Goal: Task Accomplishment & Management: Use online tool/utility

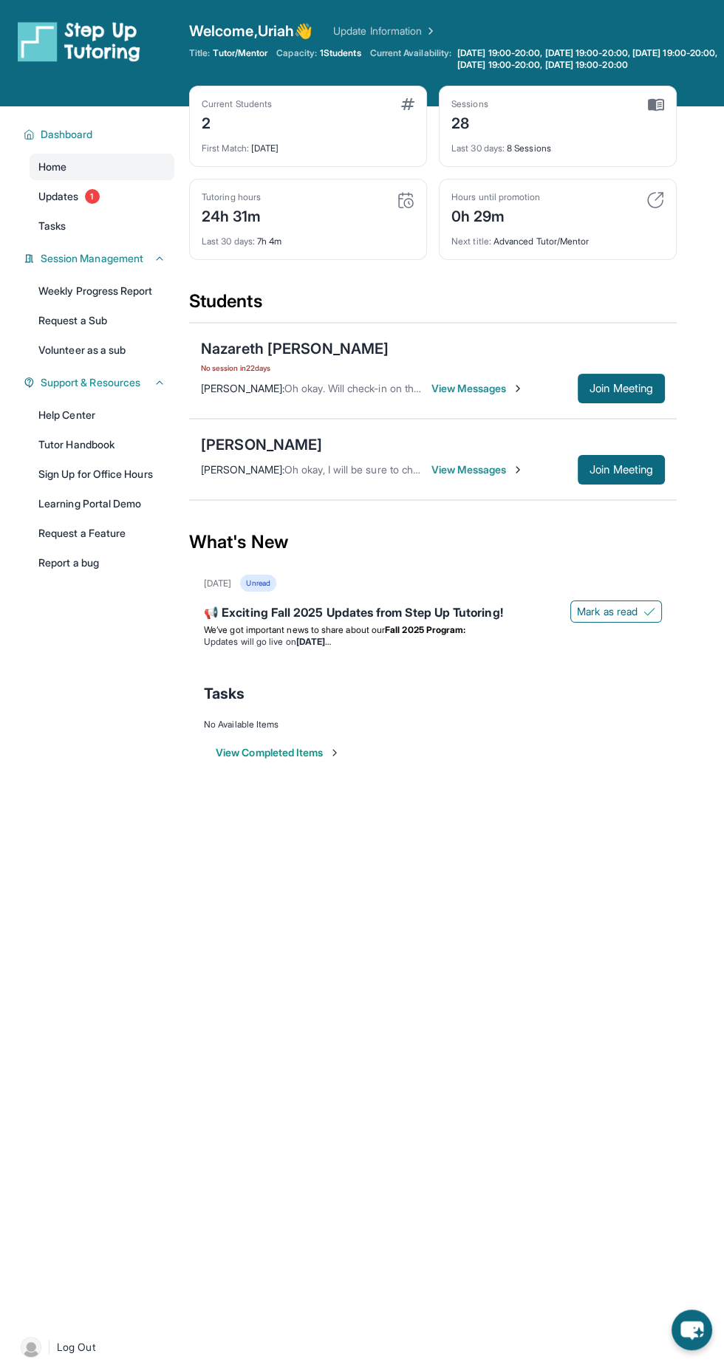
click at [93, 196] on span "1" at bounding box center [92, 196] width 15 height 15
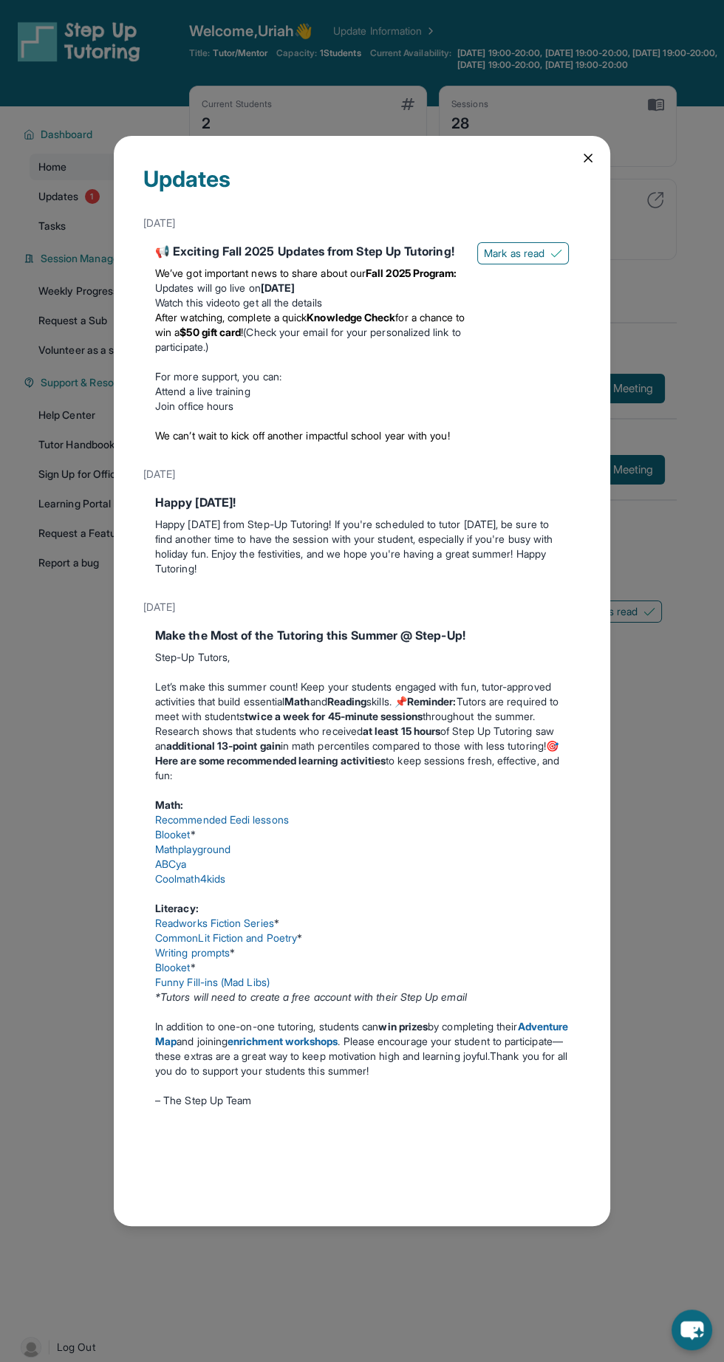
click at [537, 242] on button "Mark as read" at bounding box center [523, 253] width 92 height 22
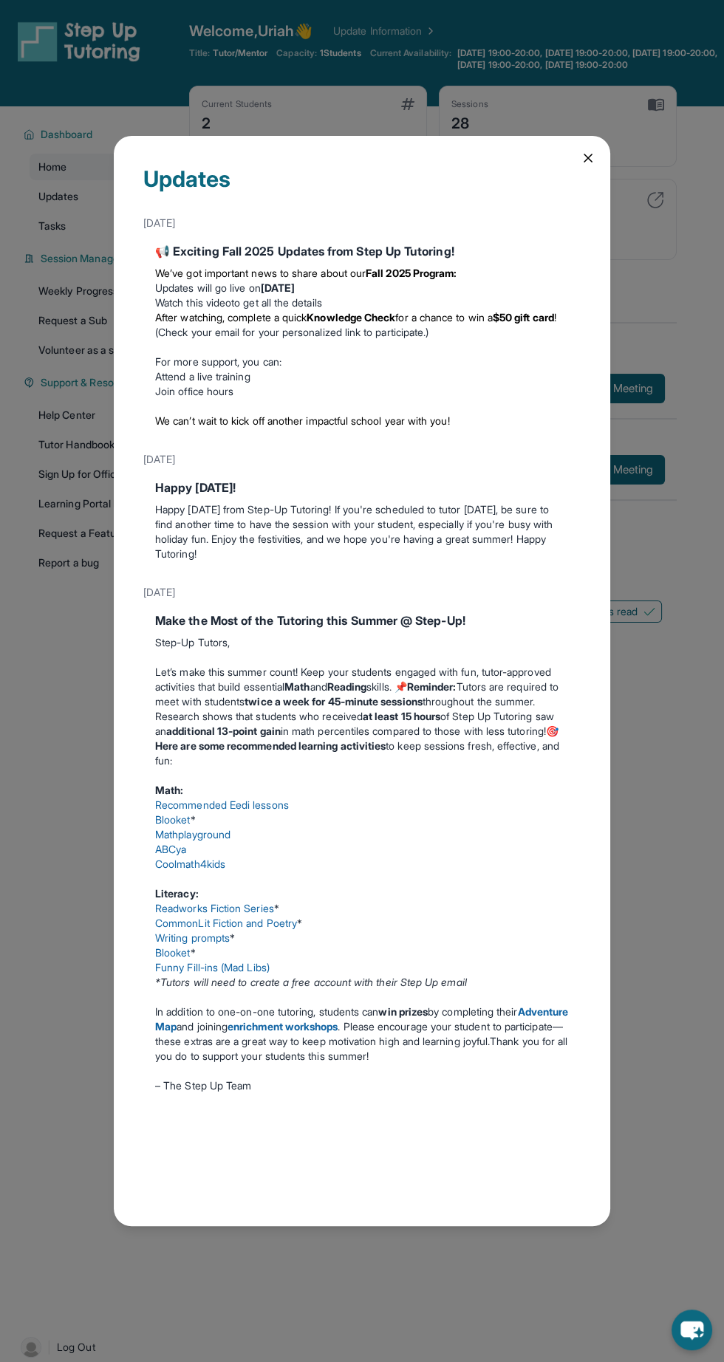
click at [587, 154] on icon at bounding box center [587, 157] width 7 height 7
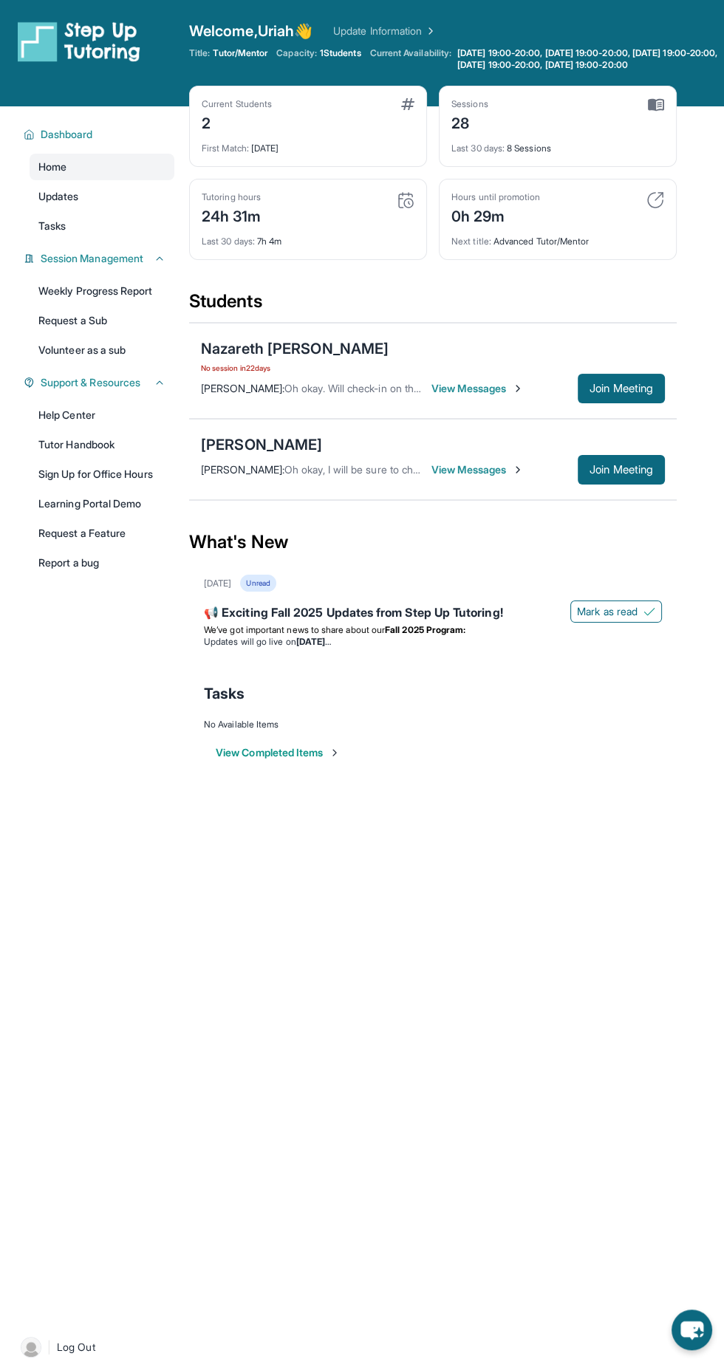
click at [647, 377] on button "Join Meeting" at bounding box center [621, 389] width 87 height 30
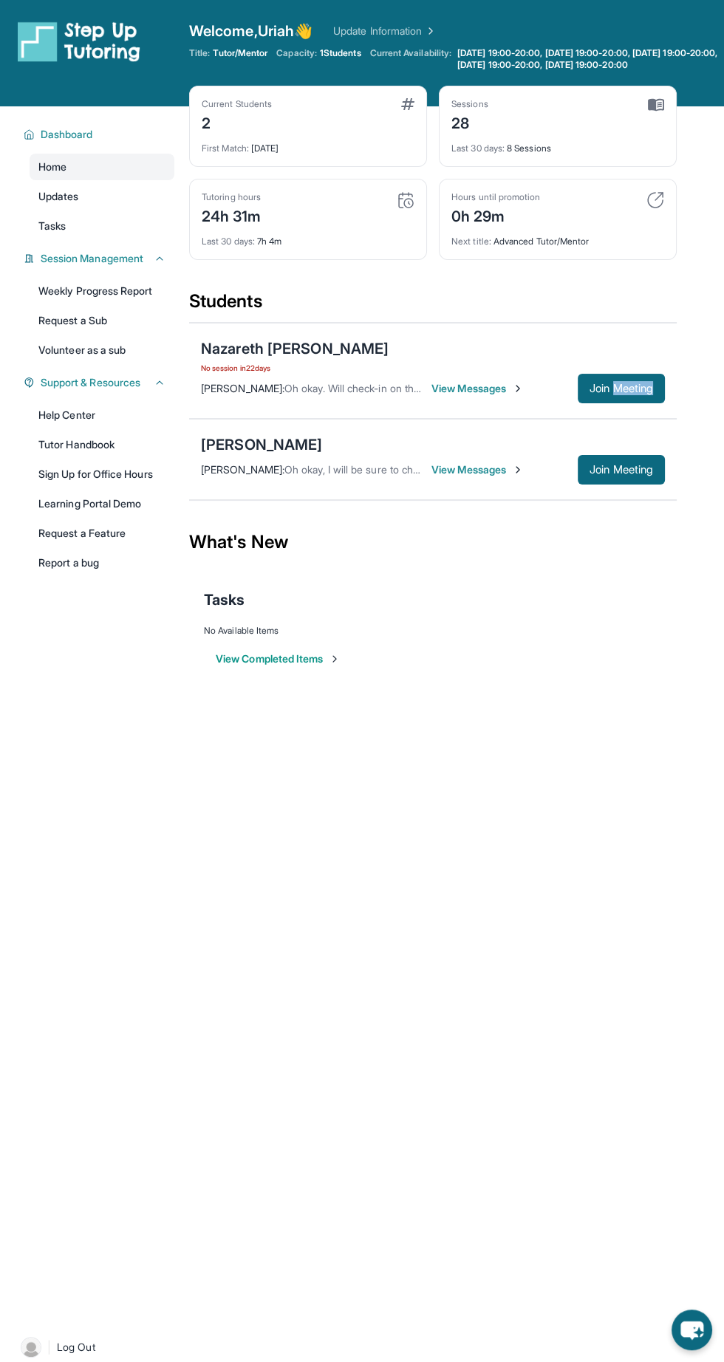
click at [518, 646] on div "View Completed Items" at bounding box center [433, 659] width 458 height 44
click at [601, 391] on span "Join Meeting" at bounding box center [621, 388] width 64 height 9
click at [623, 386] on span "Join Meeting" at bounding box center [621, 388] width 64 height 9
click at [485, 739] on div "Open sidebar Welcome, Uriah 👋 Update Information Title: Tutor/Mentor Capacity: …" at bounding box center [362, 681] width 724 height 1362
click at [630, 387] on span "Join Meeting" at bounding box center [621, 388] width 64 height 9
